Goal: Navigation & Orientation: Find specific page/section

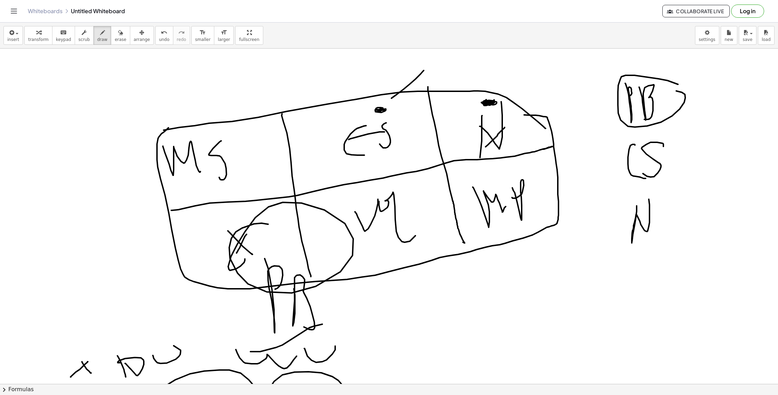
scroll to position [209, 0]
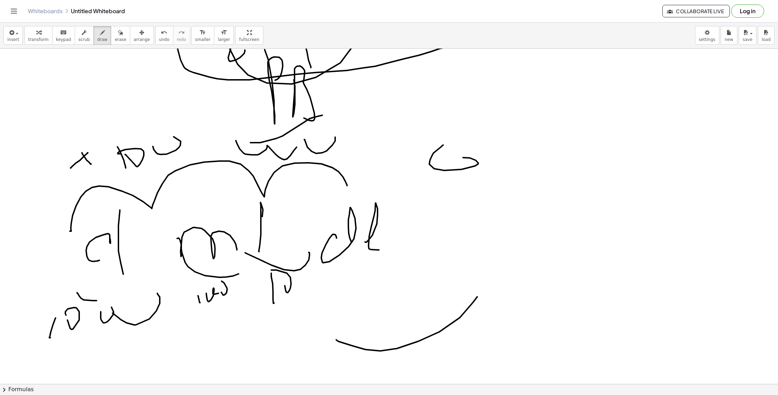
drag, startPoint x: 462, startPoint y: 170, endPoint x: 467, endPoint y: 149, distance: 21.2
click at [462, 153] on div at bounding box center [389, 197] width 778 height 716
drag, startPoint x: 485, startPoint y: 165, endPoint x: 557, endPoint y: 161, distance: 72.8
click at [551, 168] on div at bounding box center [389, 197] width 778 height 716
drag, startPoint x: 552, startPoint y: 156, endPoint x: 522, endPoint y: 211, distance: 62.8
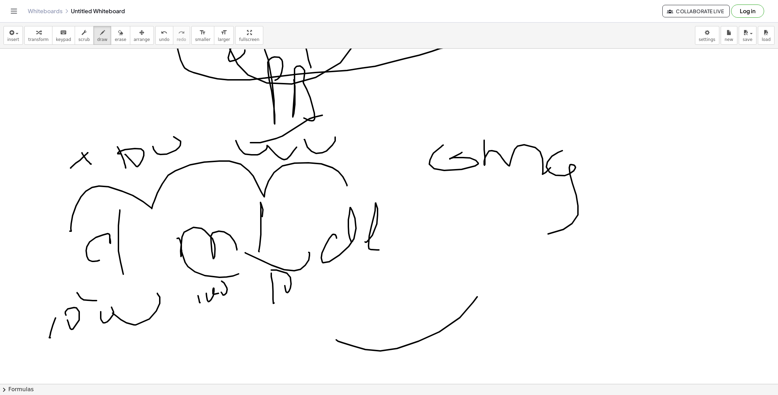
click at [524, 206] on div at bounding box center [389, 197] width 778 height 716
drag, startPoint x: 567, startPoint y: 219, endPoint x: 626, endPoint y: 223, distance: 59.6
click at [635, 219] on div at bounding box center [389, 197] width 778 height 716
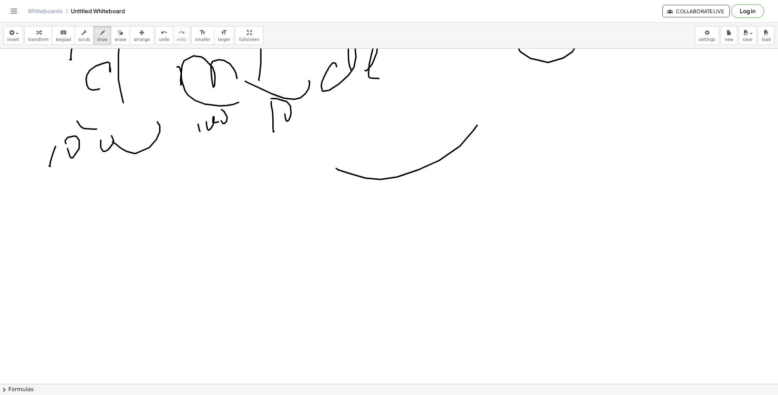
scroll to position [594, 0]
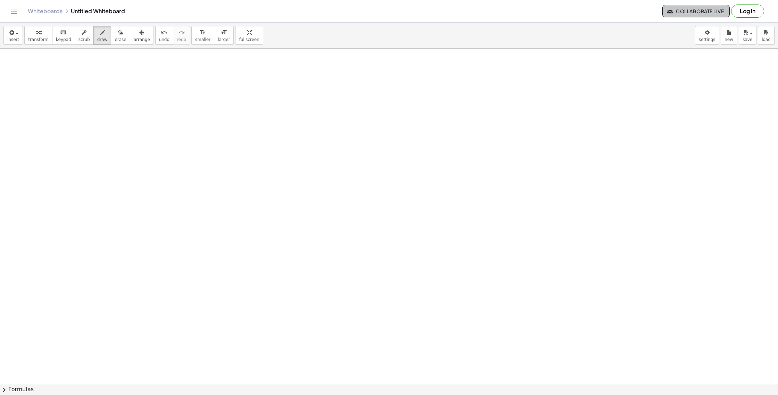
click at [693, 13] on span "Collaborate Live" at bounding box center [697, 11] width 56 height 6
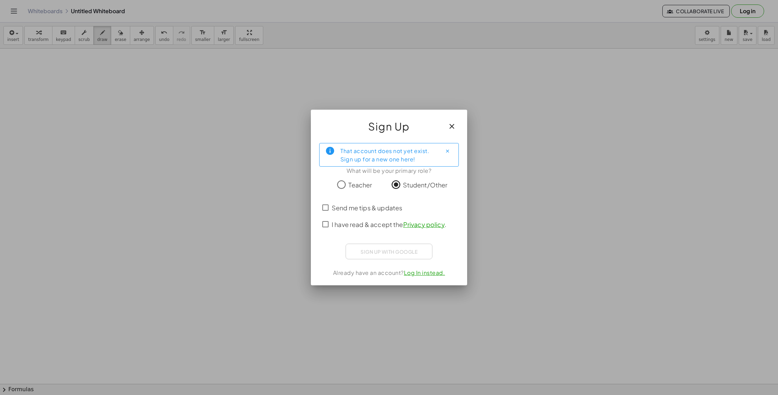
click at [334, 222] on span "I have read & accept the Privacy policy ." at bounding box center [389, 224] width 115 height 9
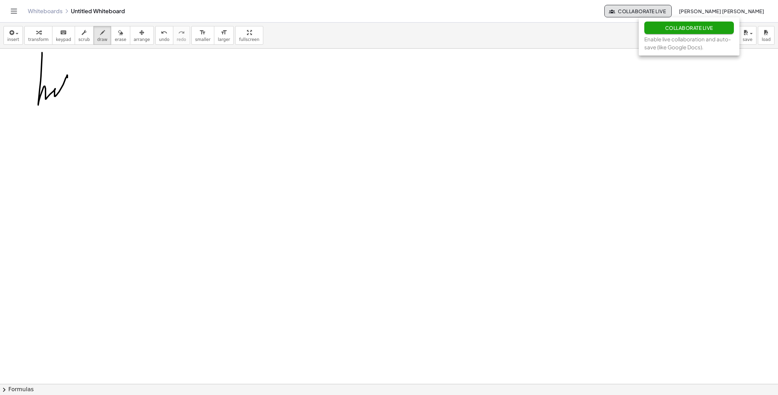
drag, startPoint x: 41, startPoint y: 76, endPoint x: 67, endPoint y: 83, distance: 27.0
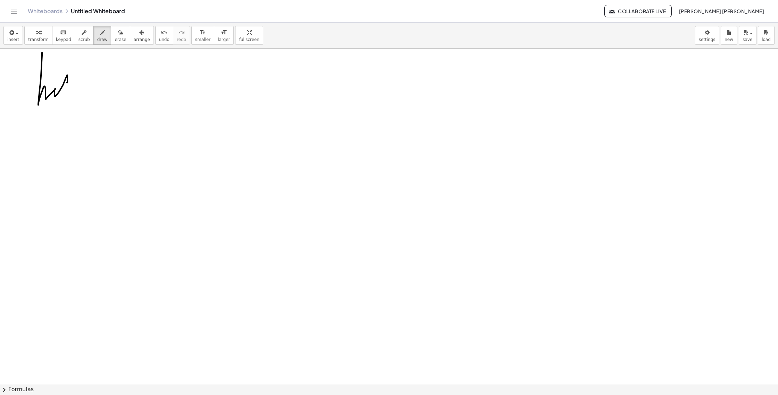
click at [16, 11] on icon "Toggle navigation" at bounding box center [14, 11] width 8 height 8
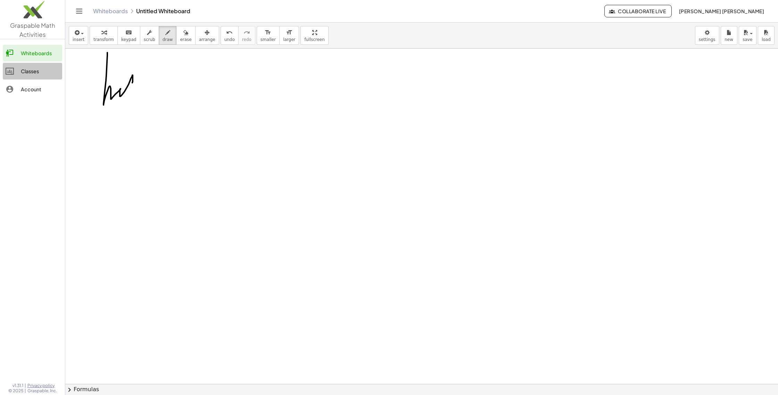
click at [27, 75] on link "Classes" at bounding box center [32, 71] width 59 height 17
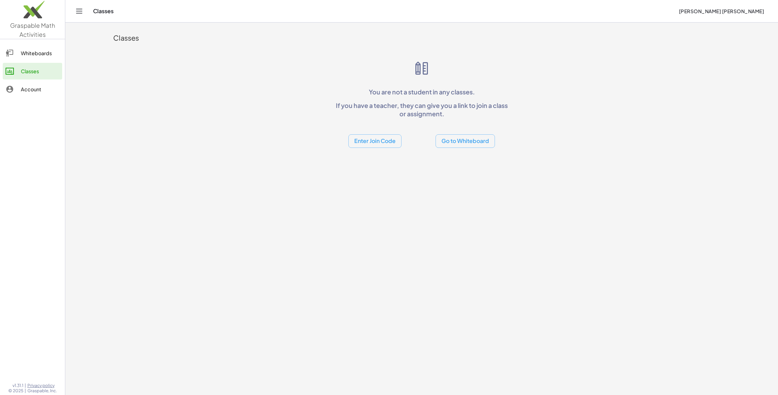
click at [384, 140] on button "Enter Join Code" at bounding box center [375, 141] width 53 height 14
click at [46, 51] on div "Whiteboards" at bounding box center [40, 53] width 39 height 8
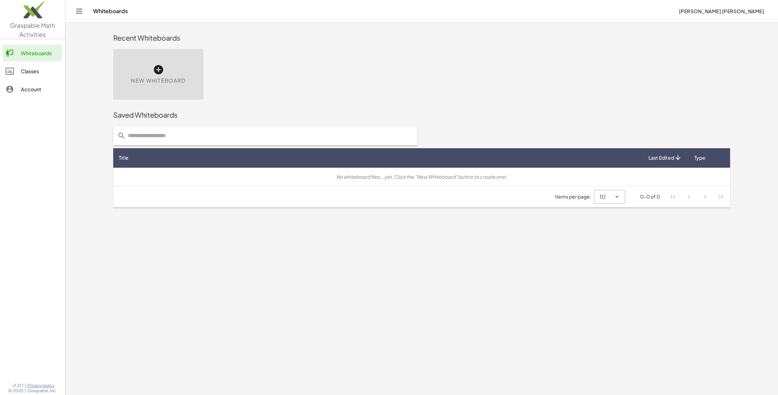
click at [40, 68] on div "Classes" at bounding box center [40, 71] width 39 height 8
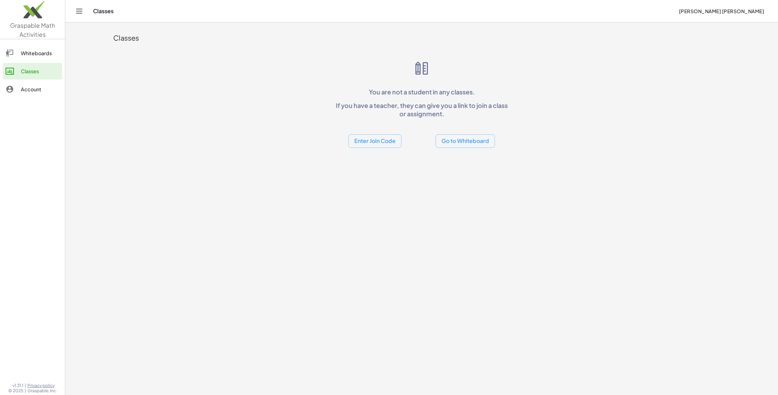
click at [36, 49] on div "Whiteboards" at bounding box center [40, 53] width 39 height 8
